Goal: Transaction & Acquisition: Purchase product/service

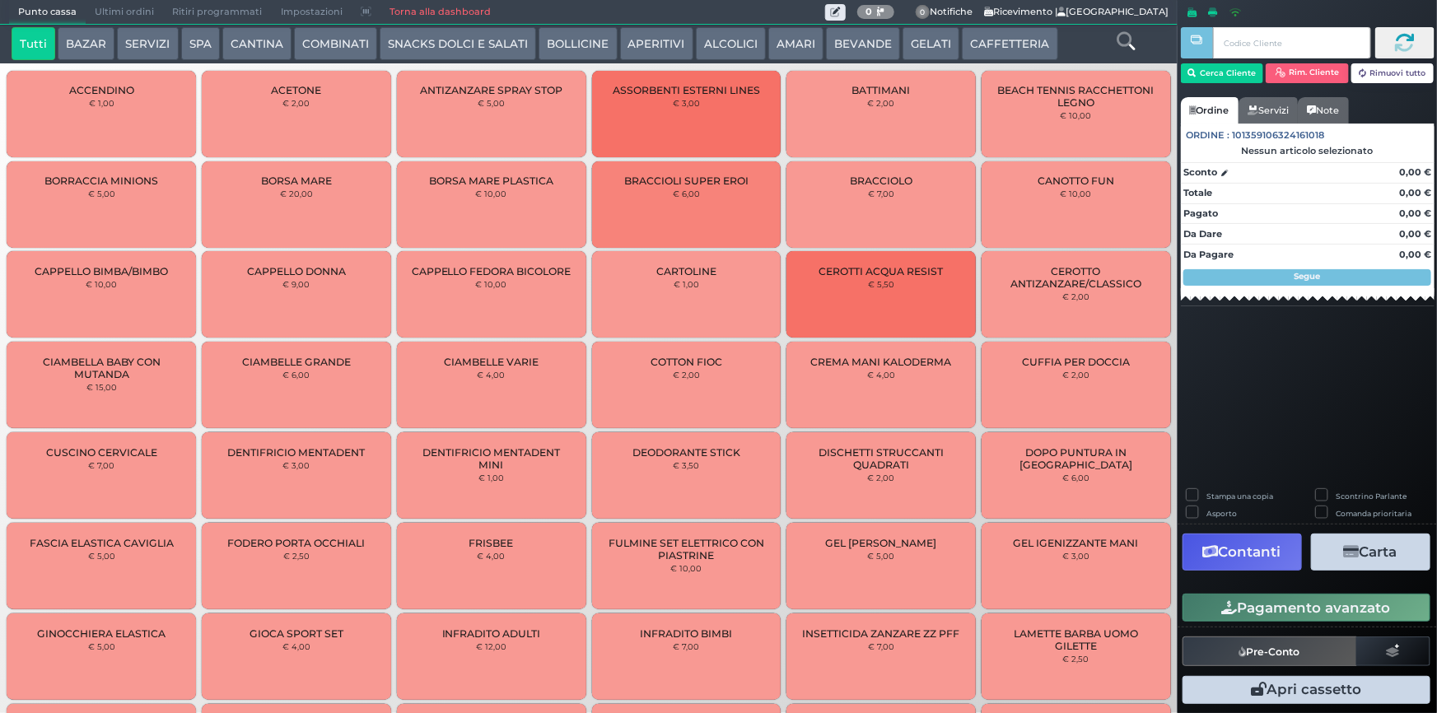
click at [970, 35] on button "CAFFETTERIA" at bounding box center [1010, 43] width 96 height 33
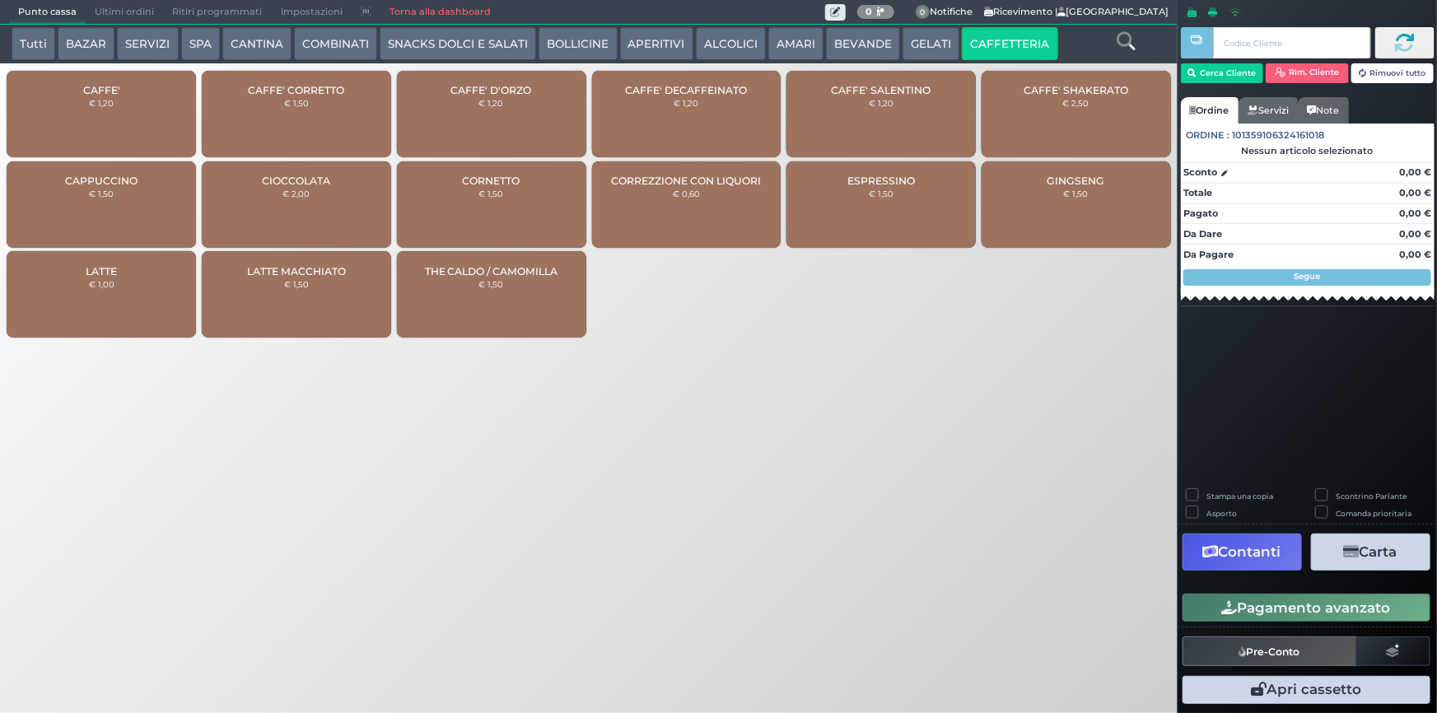
click at [317, 116] on div "CAFFE' CORRETTO € 1,50" at bounding box center [296, 114] width 189 height 86
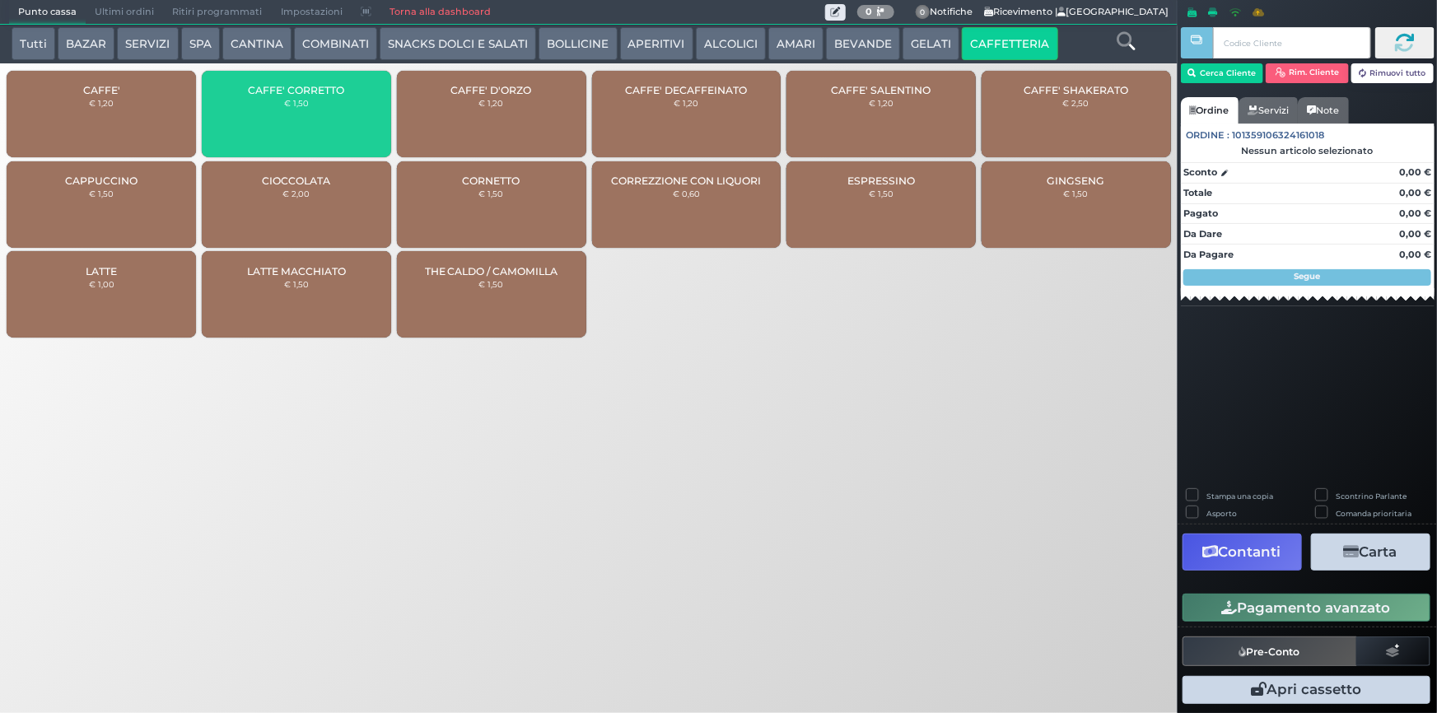
click at [317, 116] on div "CAFFE' CORRETTO € 1,50" at bounding box center [296, 114] width 189 height 86
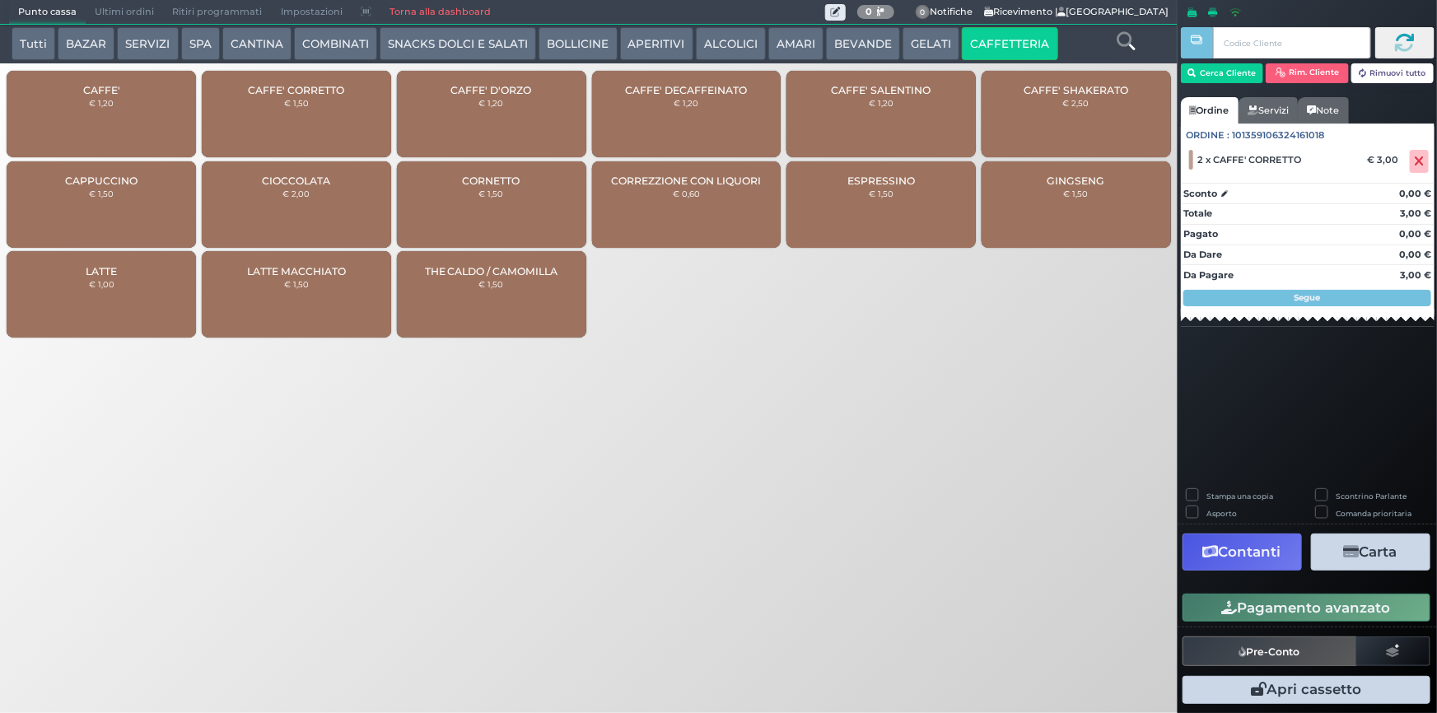
click at [97, 114] on div "CAFFE' € 1,20" at bounding box center [101, 114] width 189 height 86
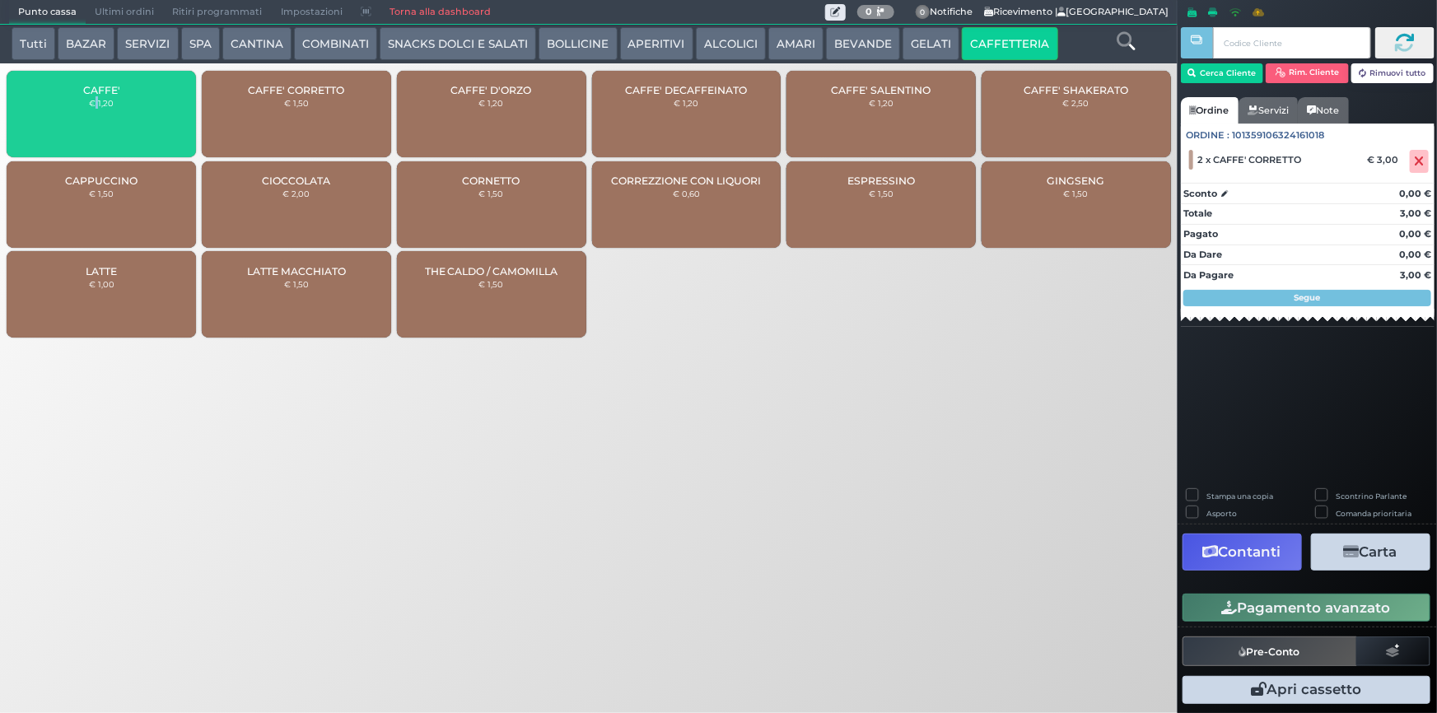
click at [97, 114] on div "CAFFE' € 1,20" at bounding box center [101, 114] width 189 height 86
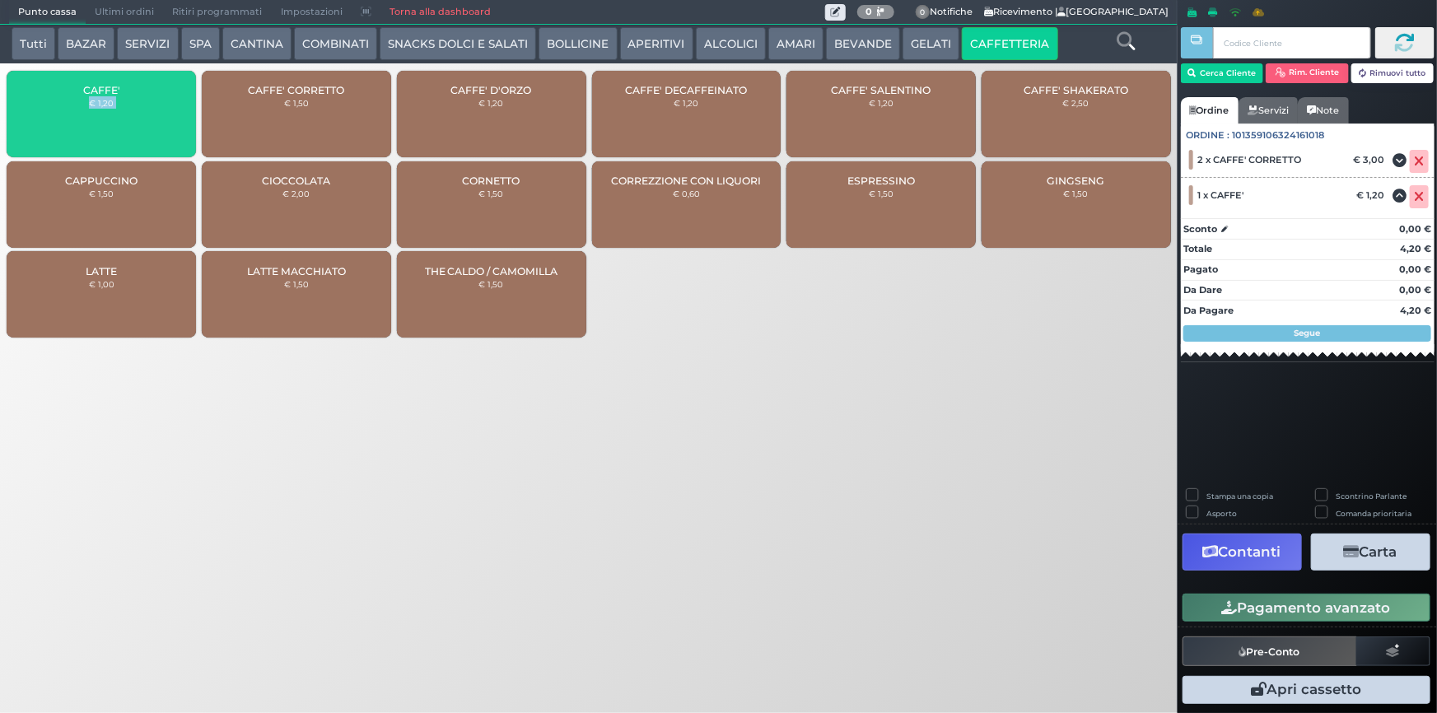
click at [97, 114] on div "CAFFE' € 1,20" at bounding box center [101, 114] width 189 height 86
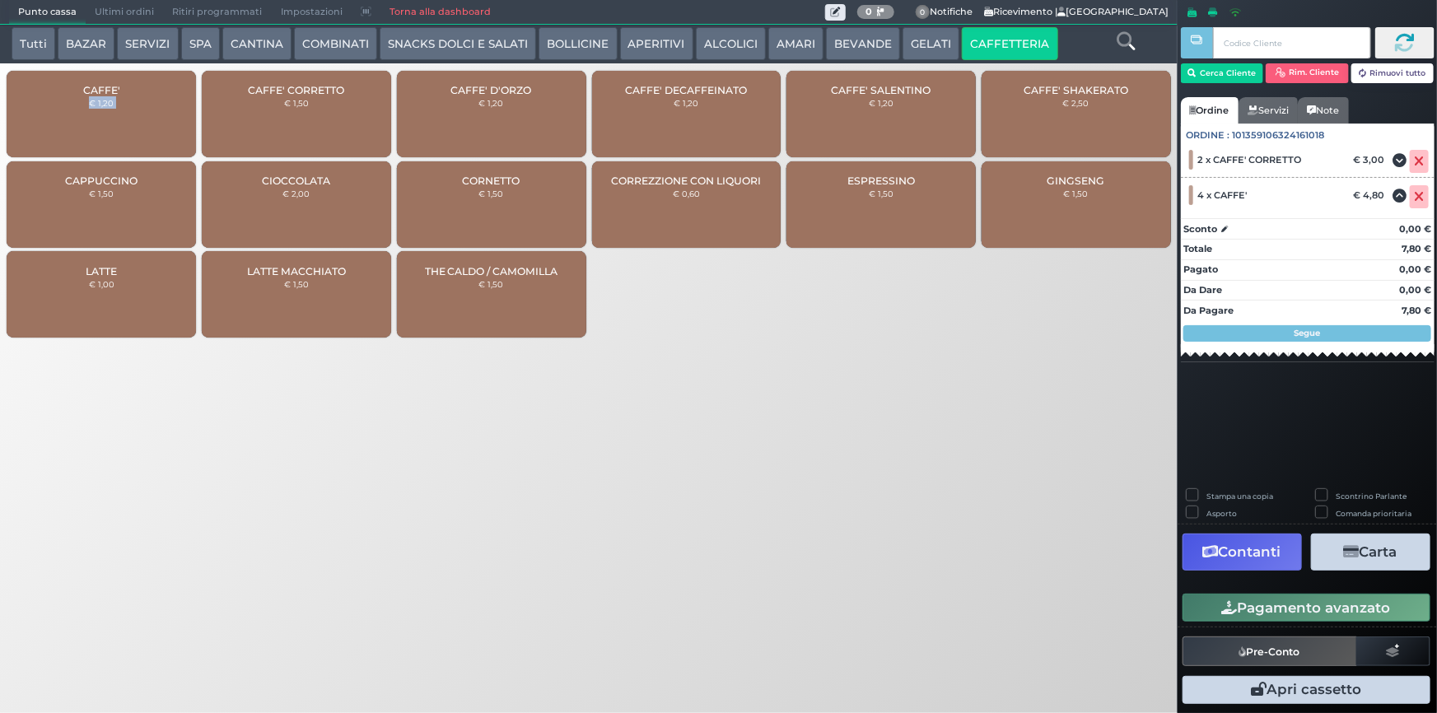
click at [1285, 606] on button "Pagamento avanzato" at bounding box center [1307, 608] width 248 height 28
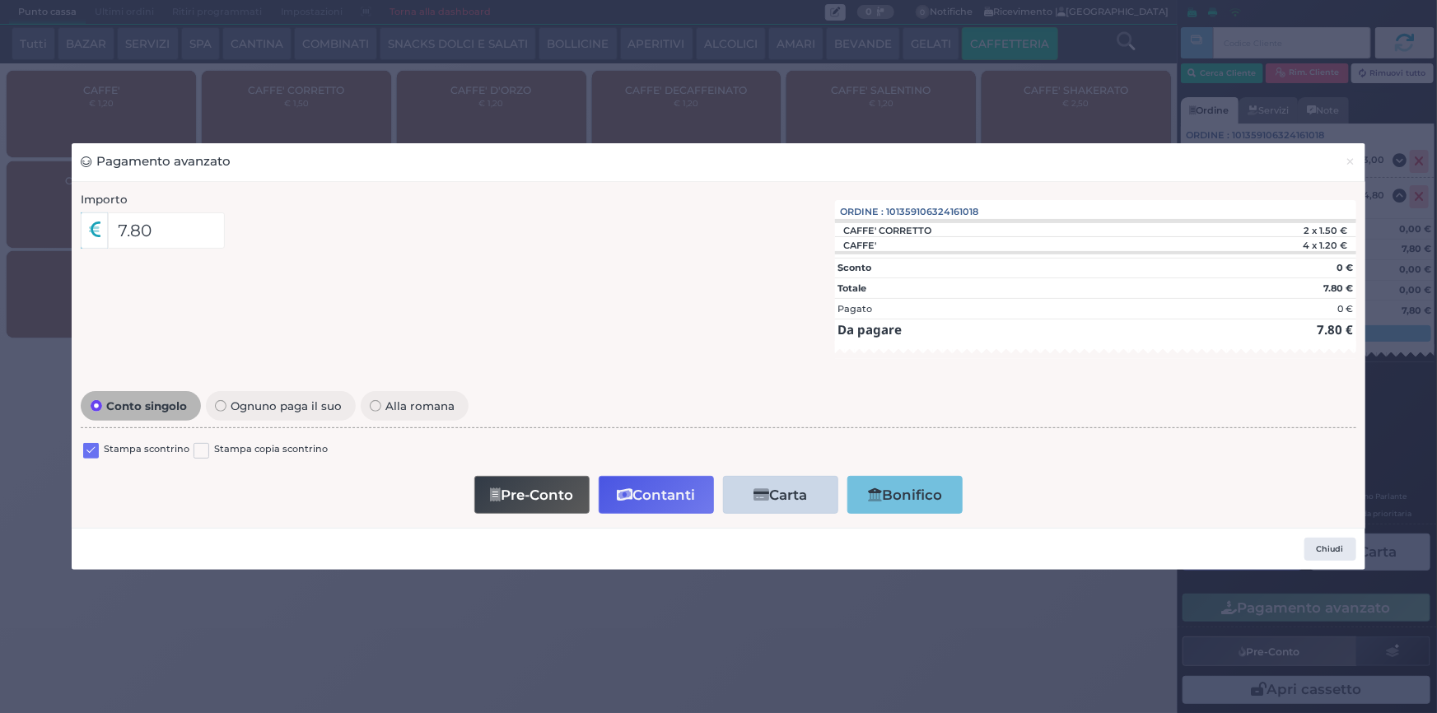
click at [85, 457] on label at bounding box center [91, 451] width 16 height 16
click at [0, 0] on input "checkbox" at bounding box center [0, 0] width 0 height 0
click at [653, 491] on button "Contanti" at bounding box center [656, 494] width 115 height 37
